Goal: Task Accomplishment & Management: Use online tool/utility

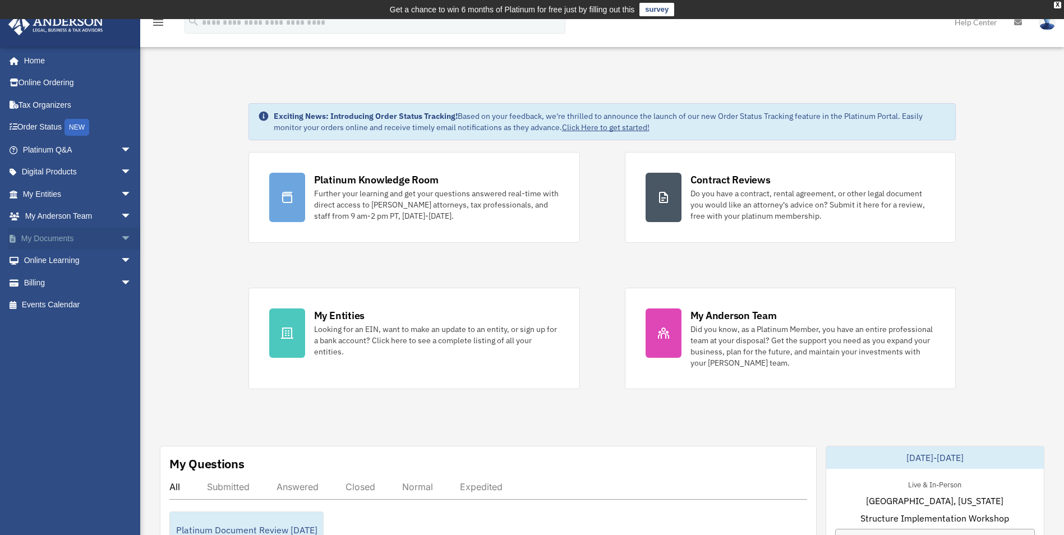
click at [121, 237] on span "arrow_drop_down" at bounding box center [132, 238] width 22 height 23
click at [41, 261] on link "Box" at bounding box center [82, 261] width 133 height 22
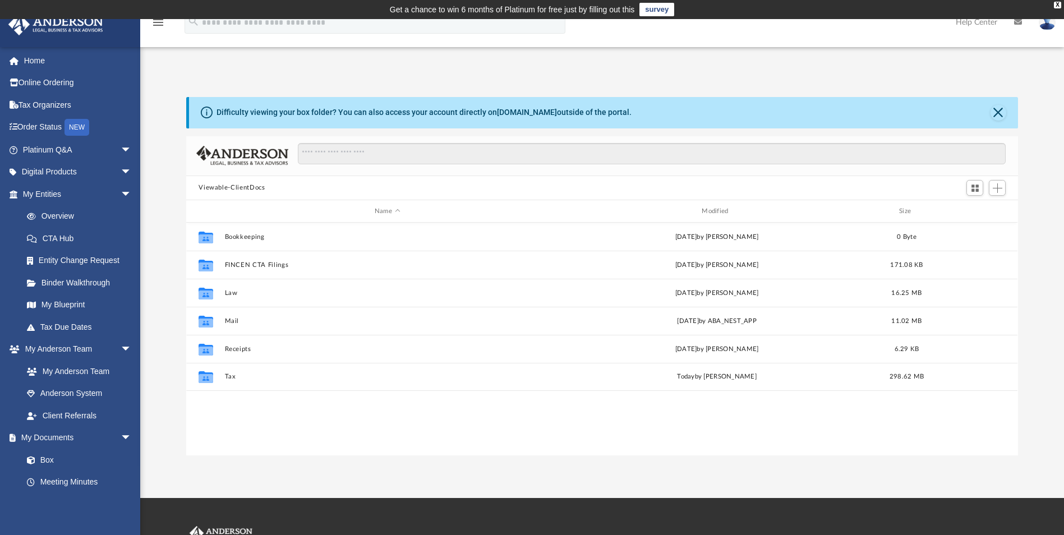
scroll to position [247, 823]
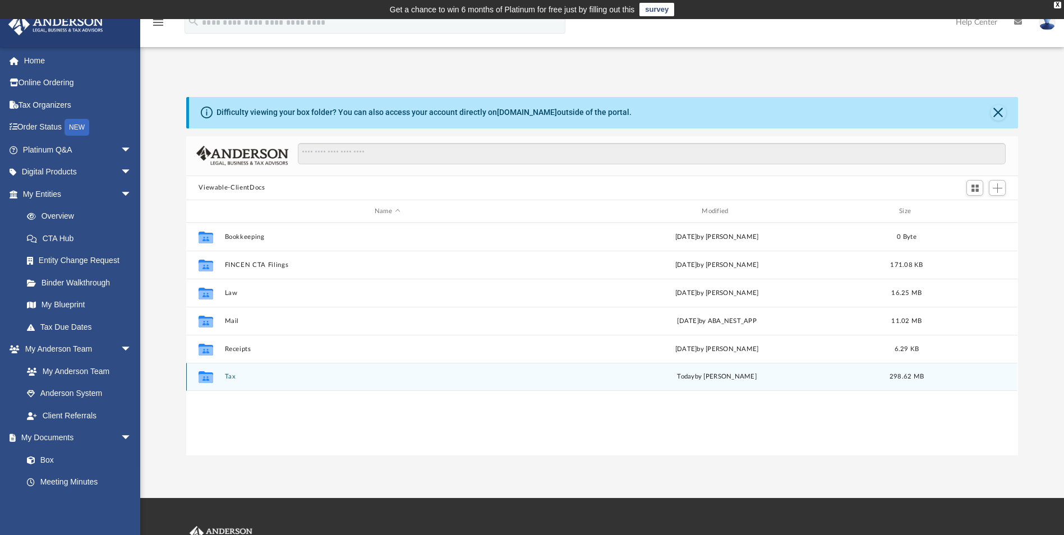
click at [230, 376] on button "Tax" at bounding box center [387, 376] width 325 height 7
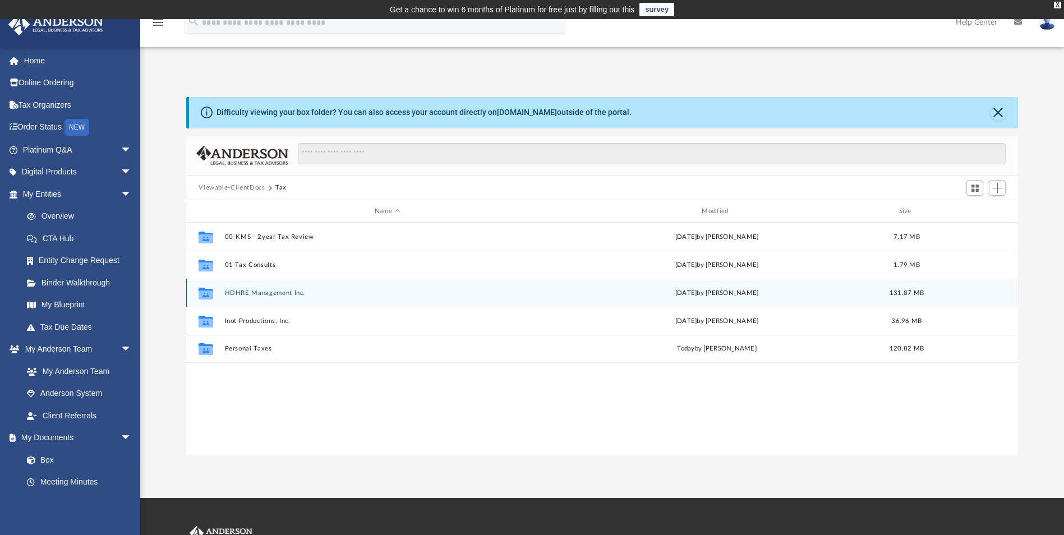
click at [254, 292] on button "HDHRE Management Inc." at bounding box center [387, 292] width 325 height 7
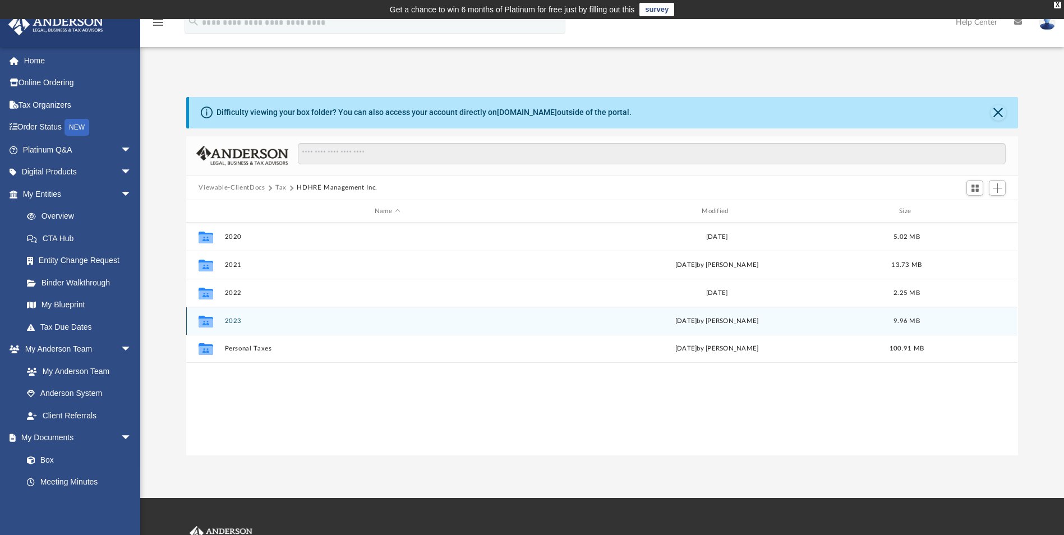
click at [235, 323] on button "2023" at bounding box center [387, 320] width 325 height 7
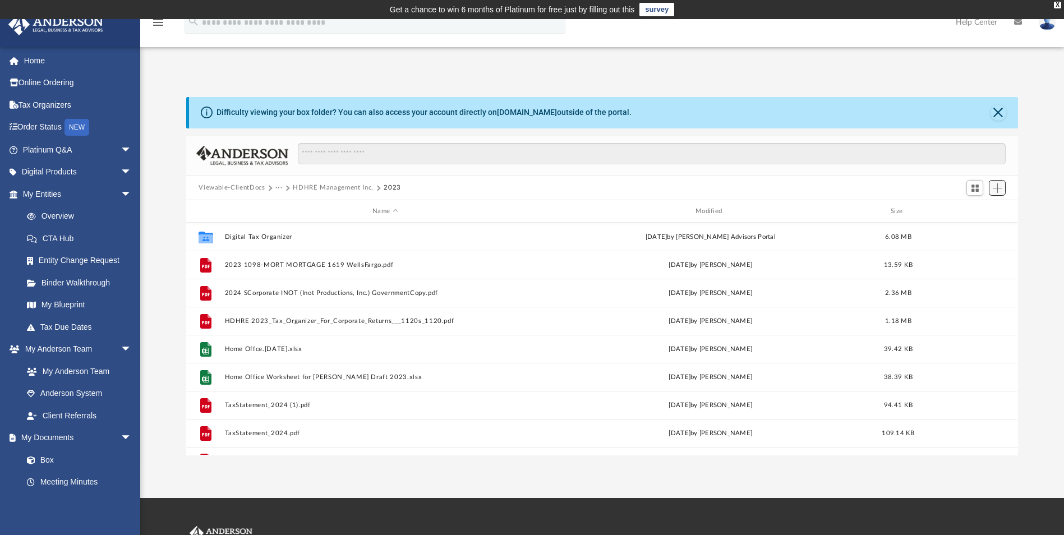
click at [995, 192] on span "Add" at bounding box center [998, 188] width 10 height 10
click at [976, 209] on li "Upload" at bounding box center [981, 211] width 36 height 12
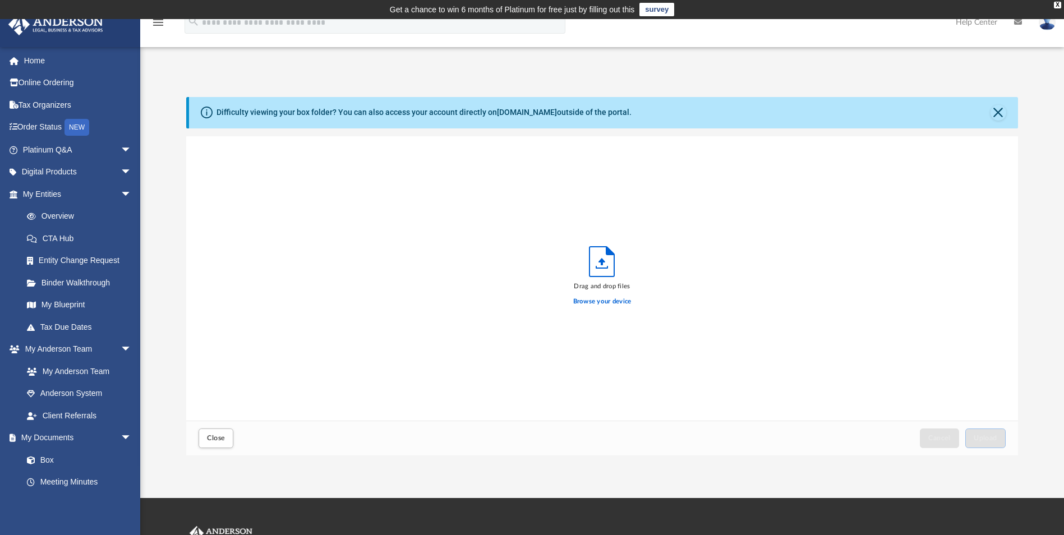
scroll to position [276, 823]
click at [607, 302] on label "Browse your device" at bounding box center [602, 302] width 58 height 10
click at [0, 0] on input "Browse your device" at bounding box center [0, 0] width 0 height 0
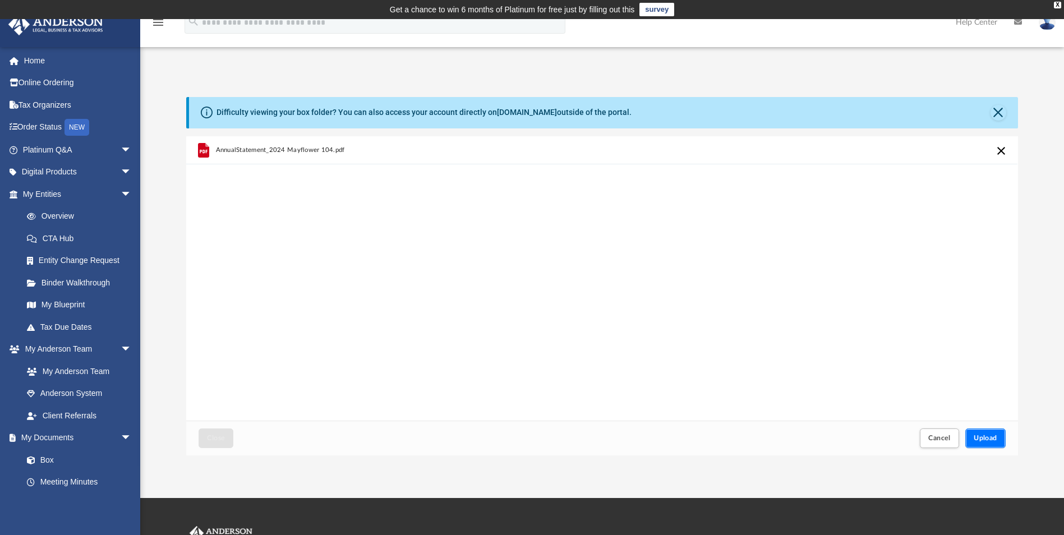
click at [982, 437] on span "Upload" at bounding box center [985, 438] width 24 height 7
click at [216, 435] on span "Close" at bounding box center [216, 438] width 18 height 7
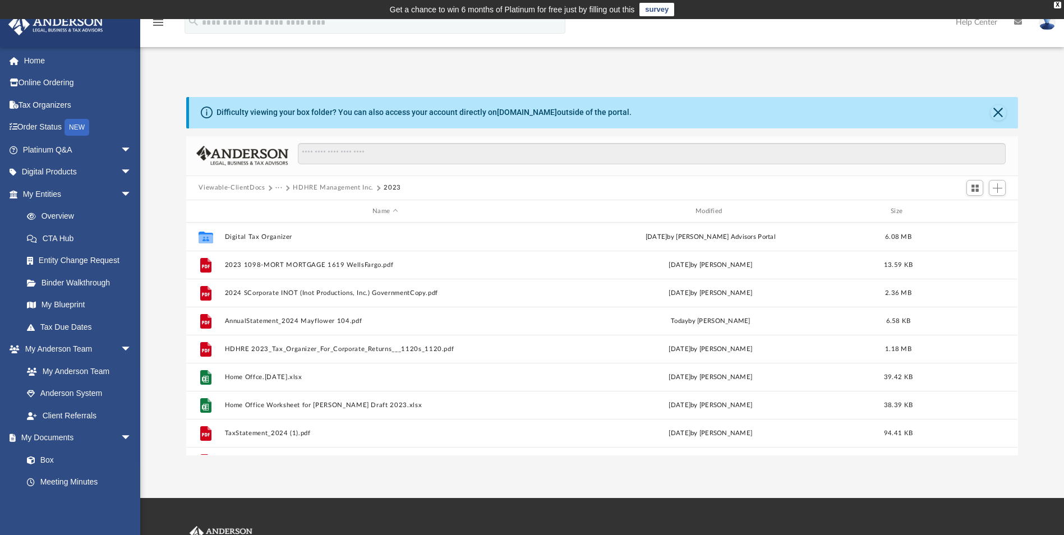
scroll to position [48, 0]
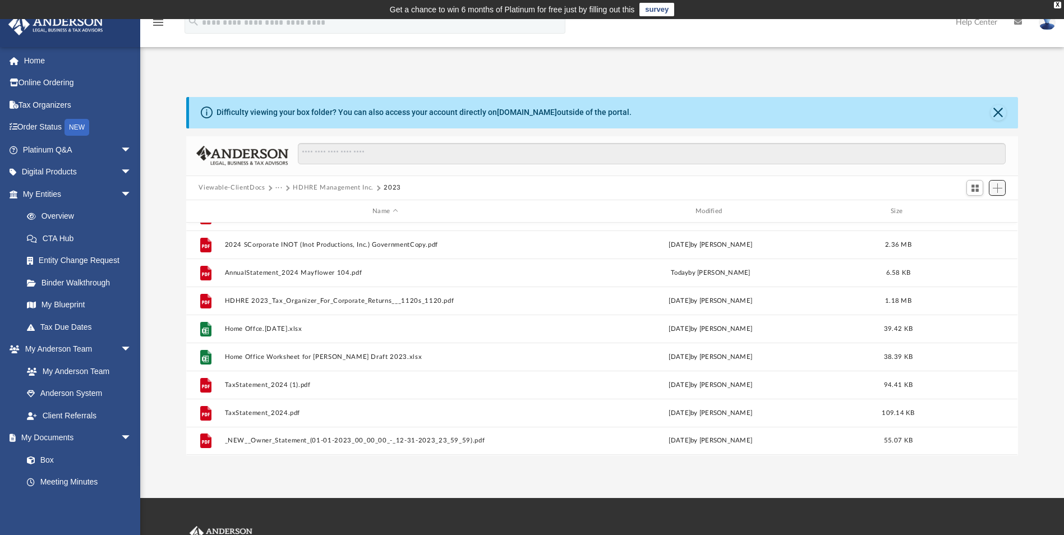
click at [993, 193] on button "Add" at bounding box center [997, 188] width 17 height 16
click at [985, 212] on li "Upload" at bounding box center [981, 211] width 36 height 12
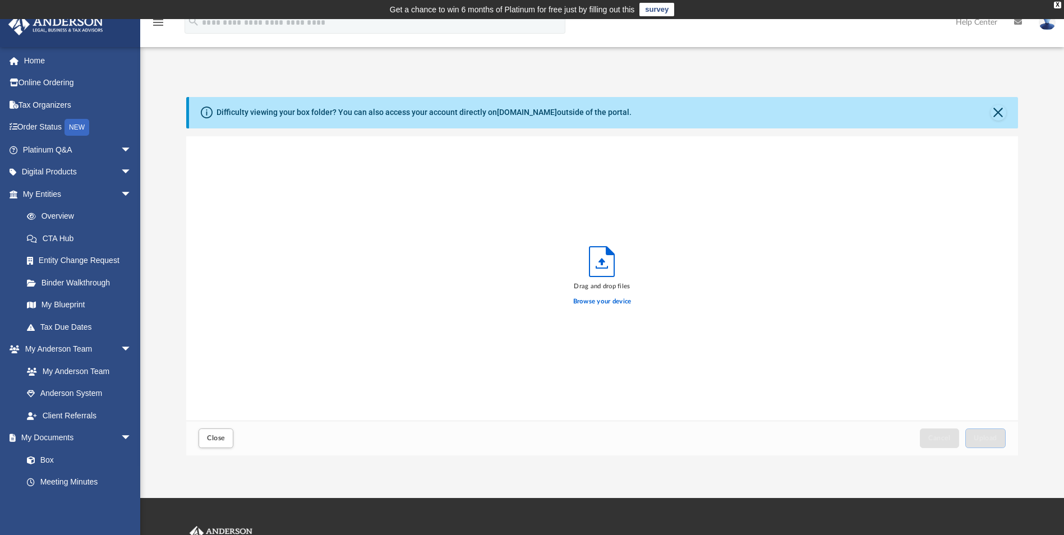
scroll to position [276, 823]
click at [600, 300] on label "Browse your device" at bounding box center [602, 302] width 58 height 10
click at [0, 0] on input "Browse your device" at bounding box center [0, 0] width 0 height 0
click at [974, 439] on span "Upload" at bounding box center [985, 438] width 24 height 7
click at [209, 435] on span "Close" at bounding box center [216, 438] width 18 height 7
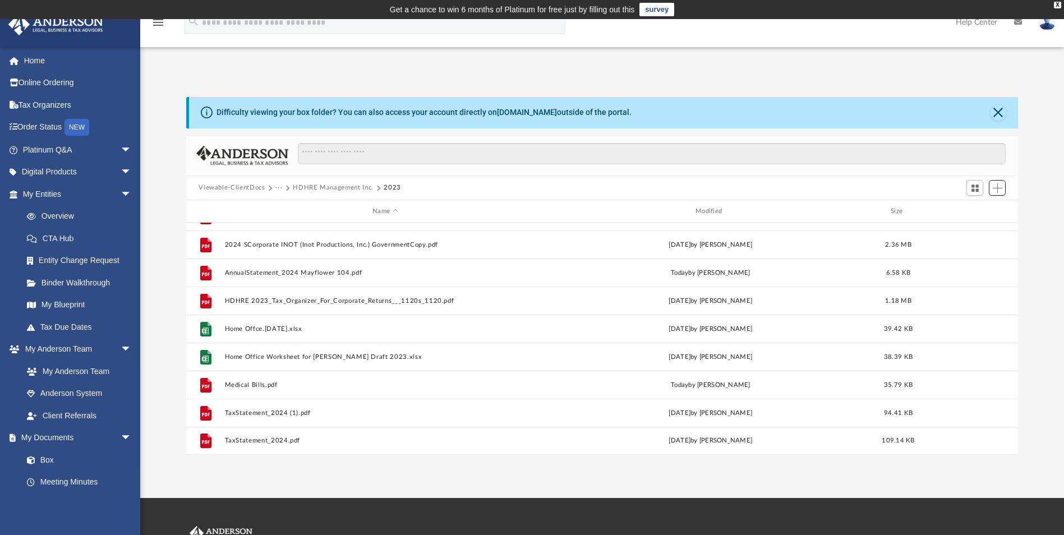
scroll to position [0, 0]
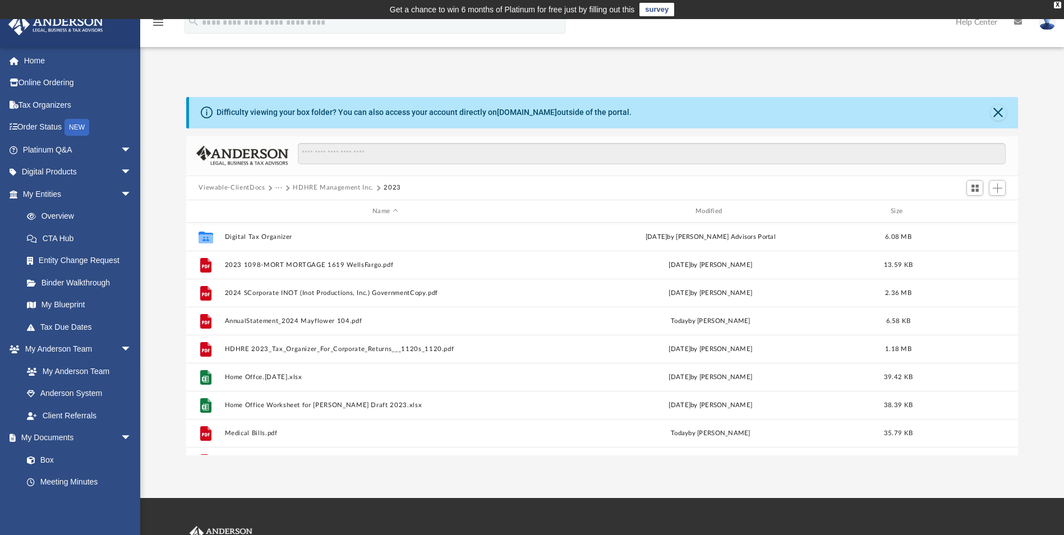
click at [277, 185] on button "···" at bounding box center [278, 188] width 7 height 10
click at [284, 206] on li "Tax" at bounding box center [286, 208] width 11 height 12
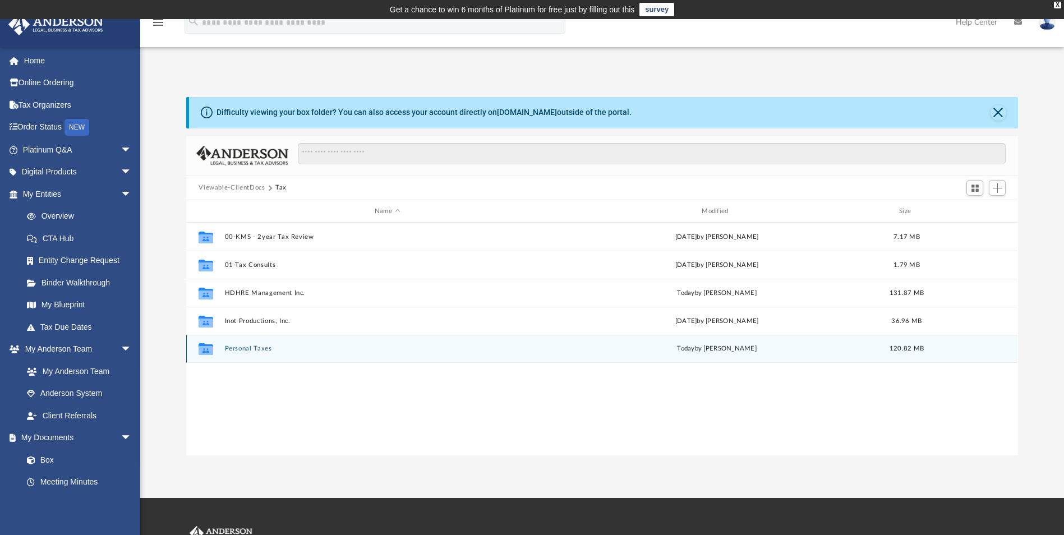
click at [234, 343] on div "Collaborated Folder Personal Taxes [DATE] by [PERSON_NAME] 120.82 MB" at bounding box center [601, 349] width 831 height 28
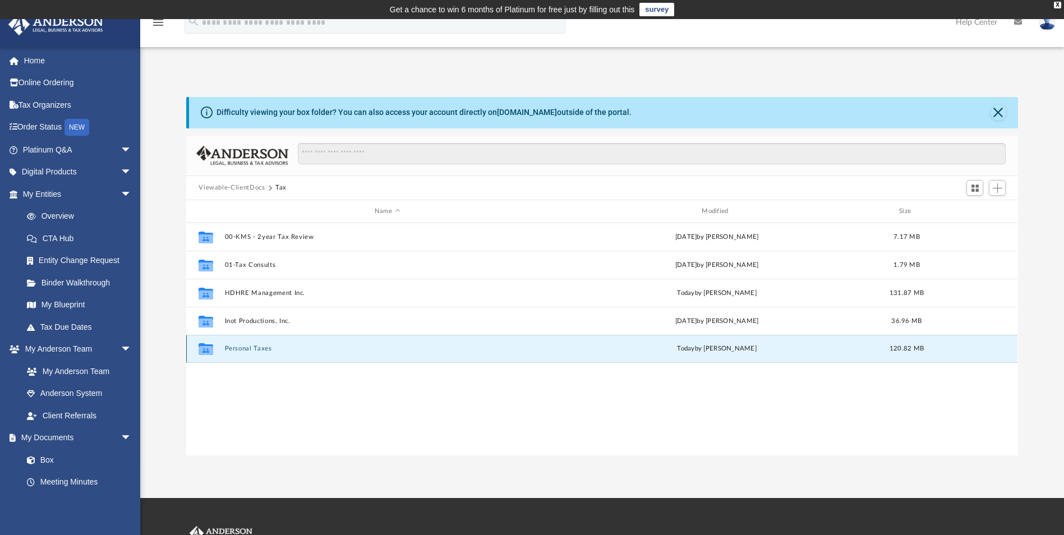
click at [240, 347] on button "Personal Taxes" at bounding box center [387, 348] width 325 height 7
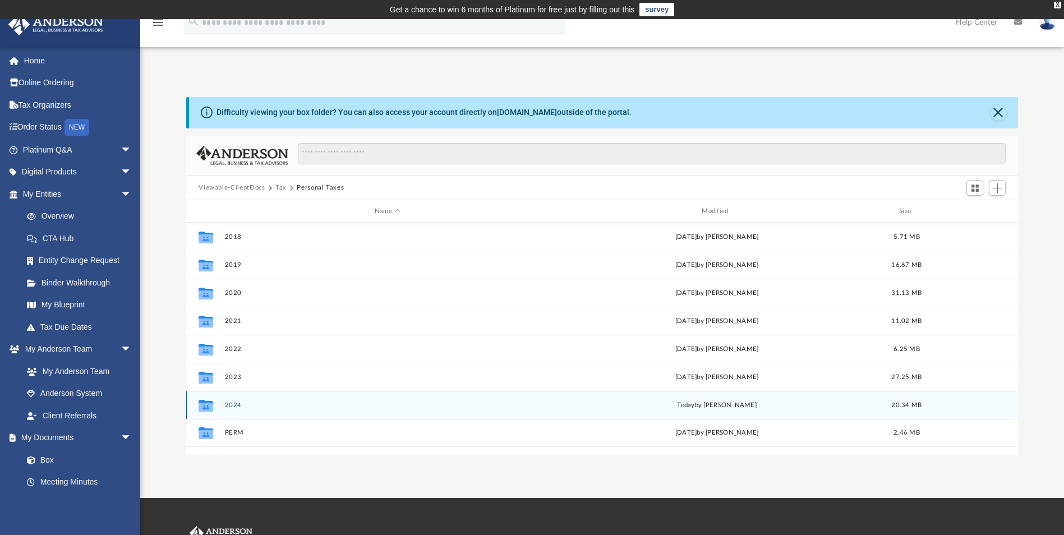
click at [229, 408] on button "2024" at bounding box center [387, 404] width 325 height 7
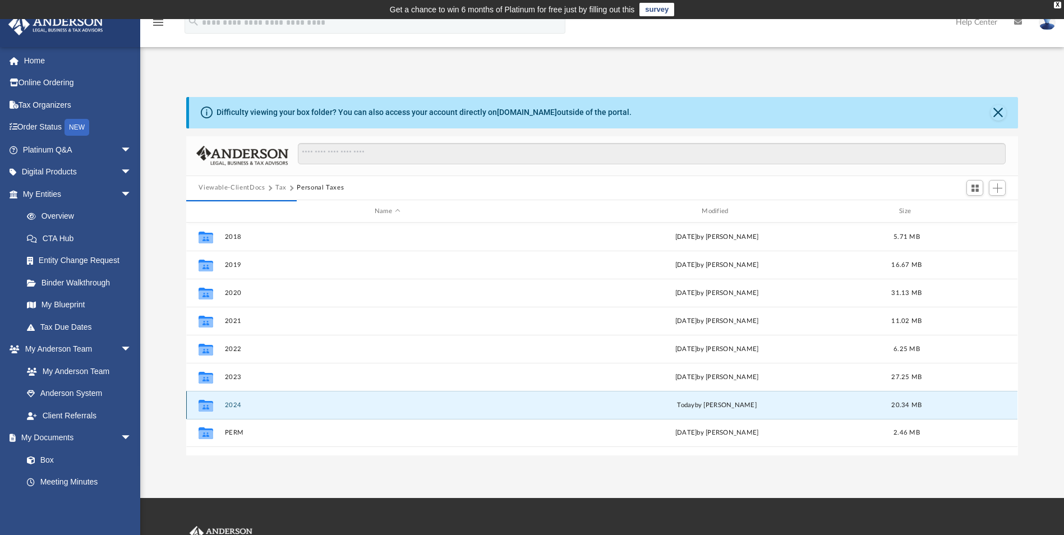
click at [229, 408] on button "2024" at bounding box center [387, 404] width 325 height 7
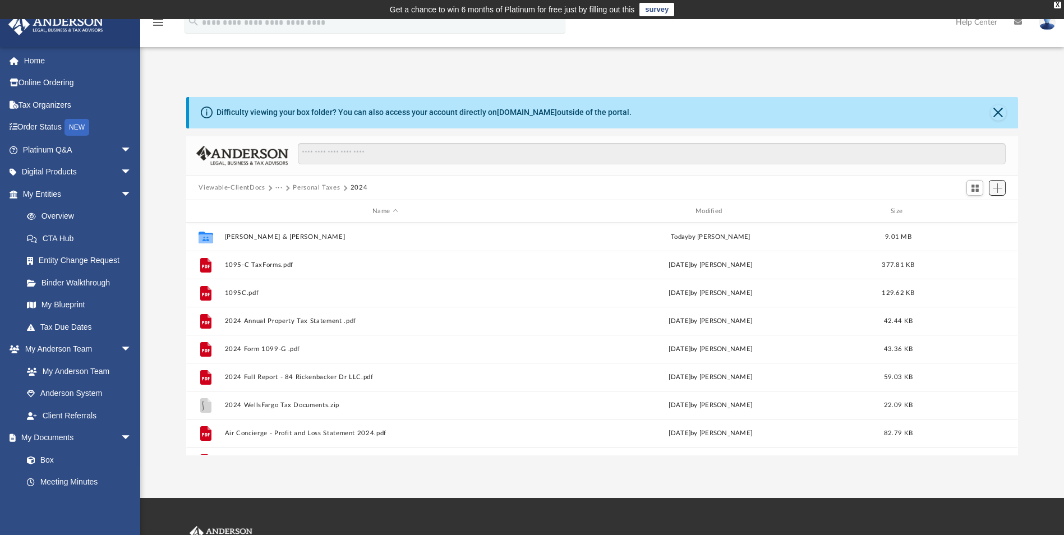
click at [994, 186] on span "Add" at bounding box center [998, 188] width 10 height 10
click at [968, 208] on li "Upload" at bounding box center [981, 211] width 36 height 12
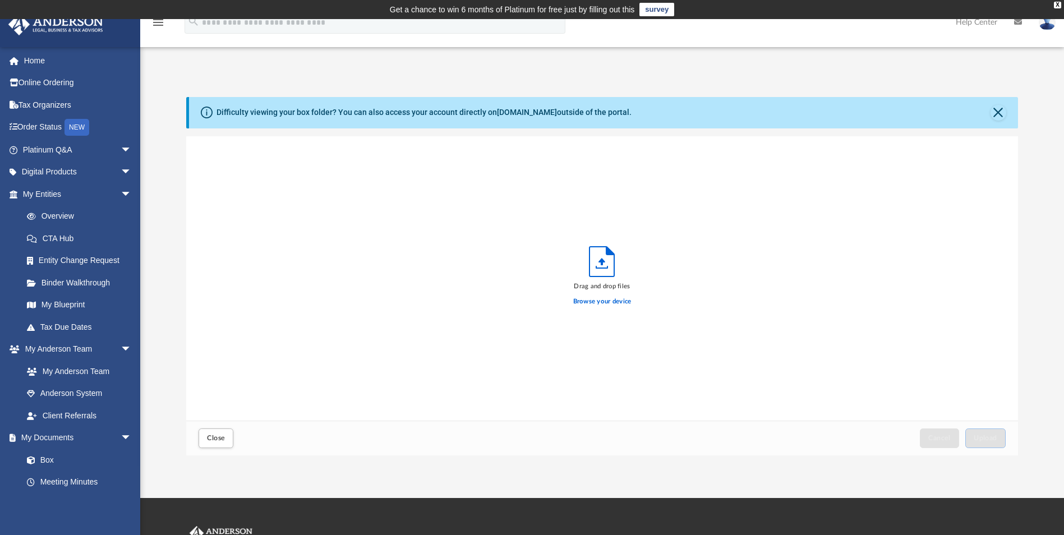
scroll to position [276, 823]
click at [618, 301] on label "Browse your device" at bounding box center [602, 302] width 58 height 10
click at [0, 0] on input "Browse your device" at bounding box center [0, 0] width 0 height 0
click at [991, 437] on span "Upload" at bounding box center [985, 438] width 24 height 7
click at [218, 436] on span "Close" at bounding box center [216, 438] width 18 height 7
